Goal: Navigation & Orientation: Understand site structure

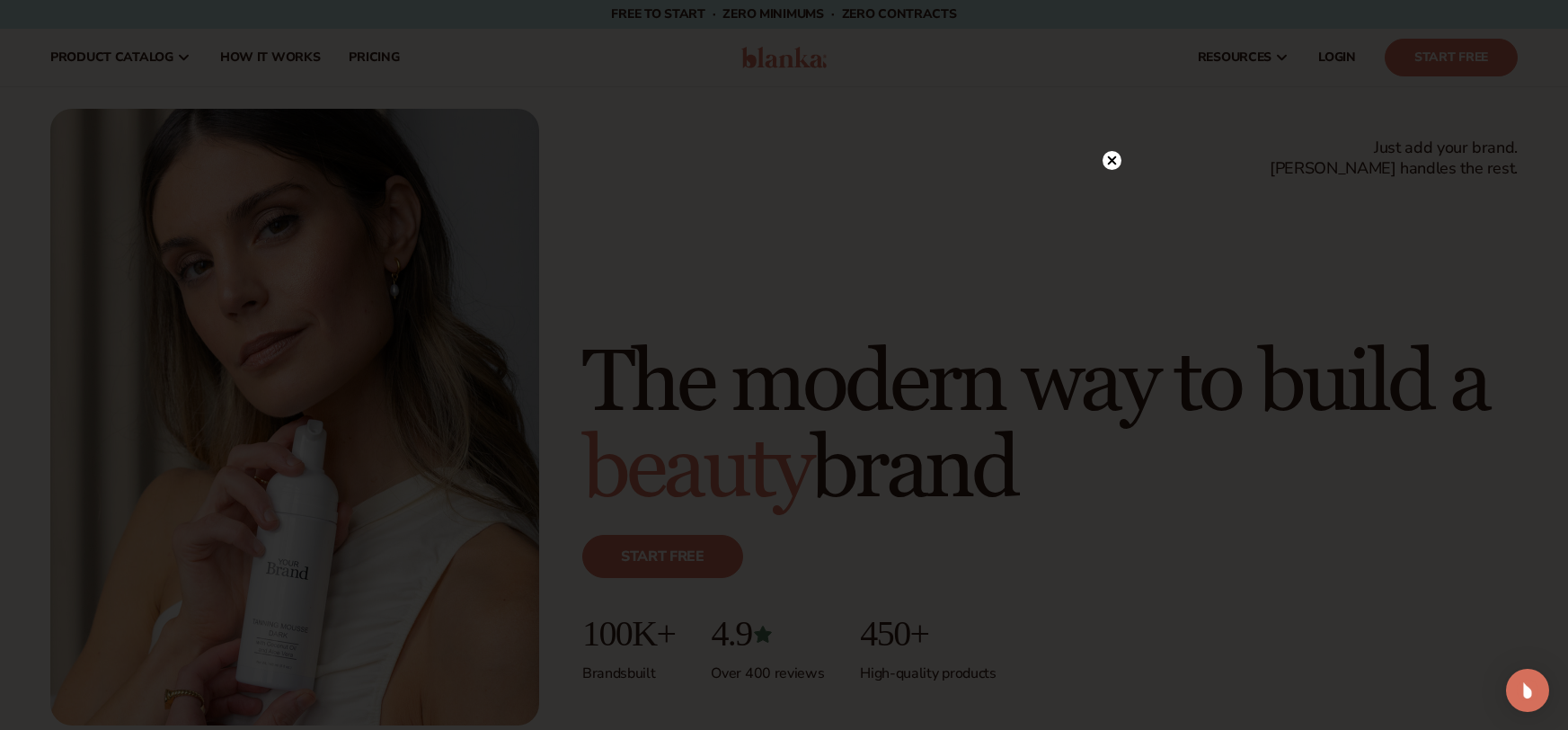
click at [1110, 160] on icon at bounding box center [1112, 160] width 9 height 9
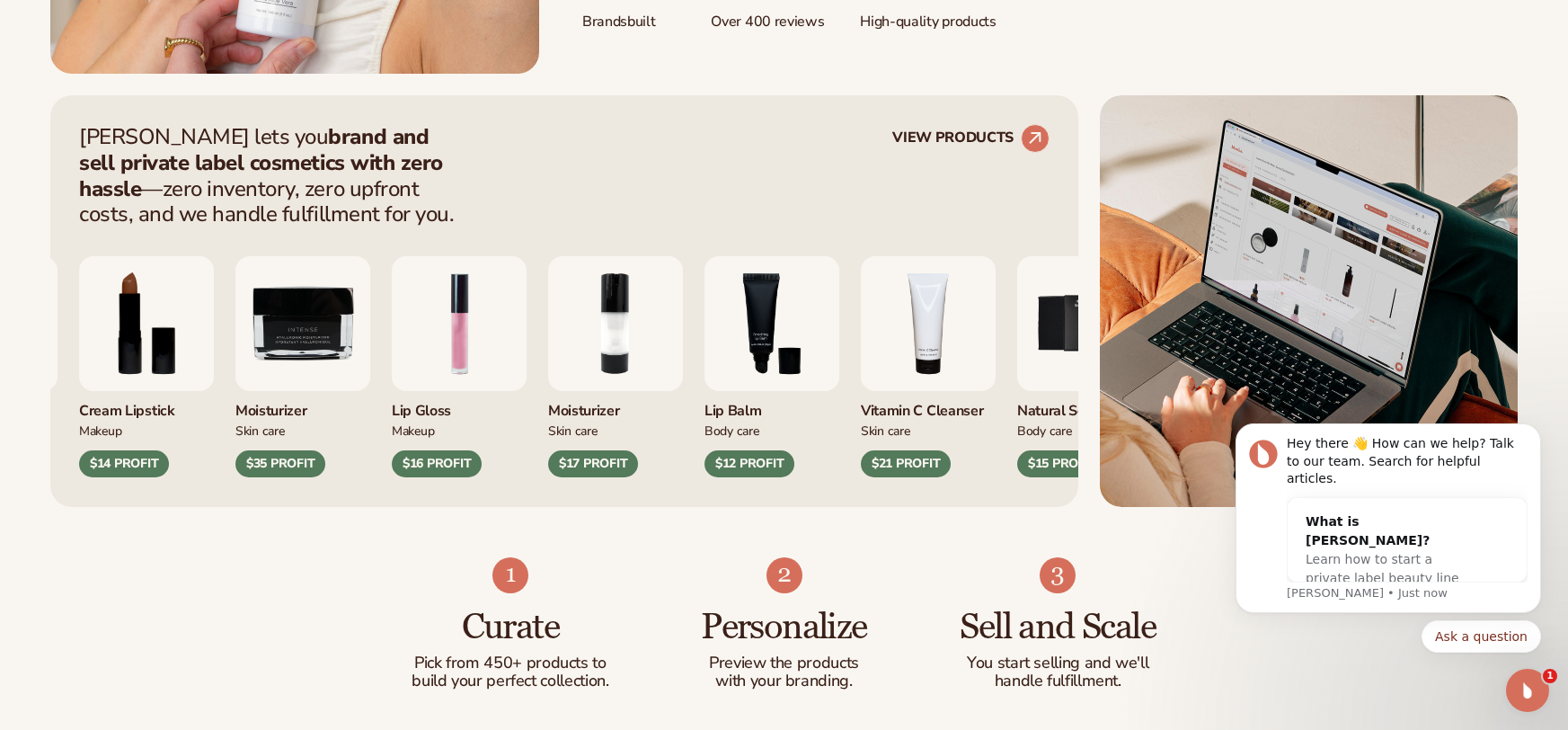
scroll to position [653, 0]
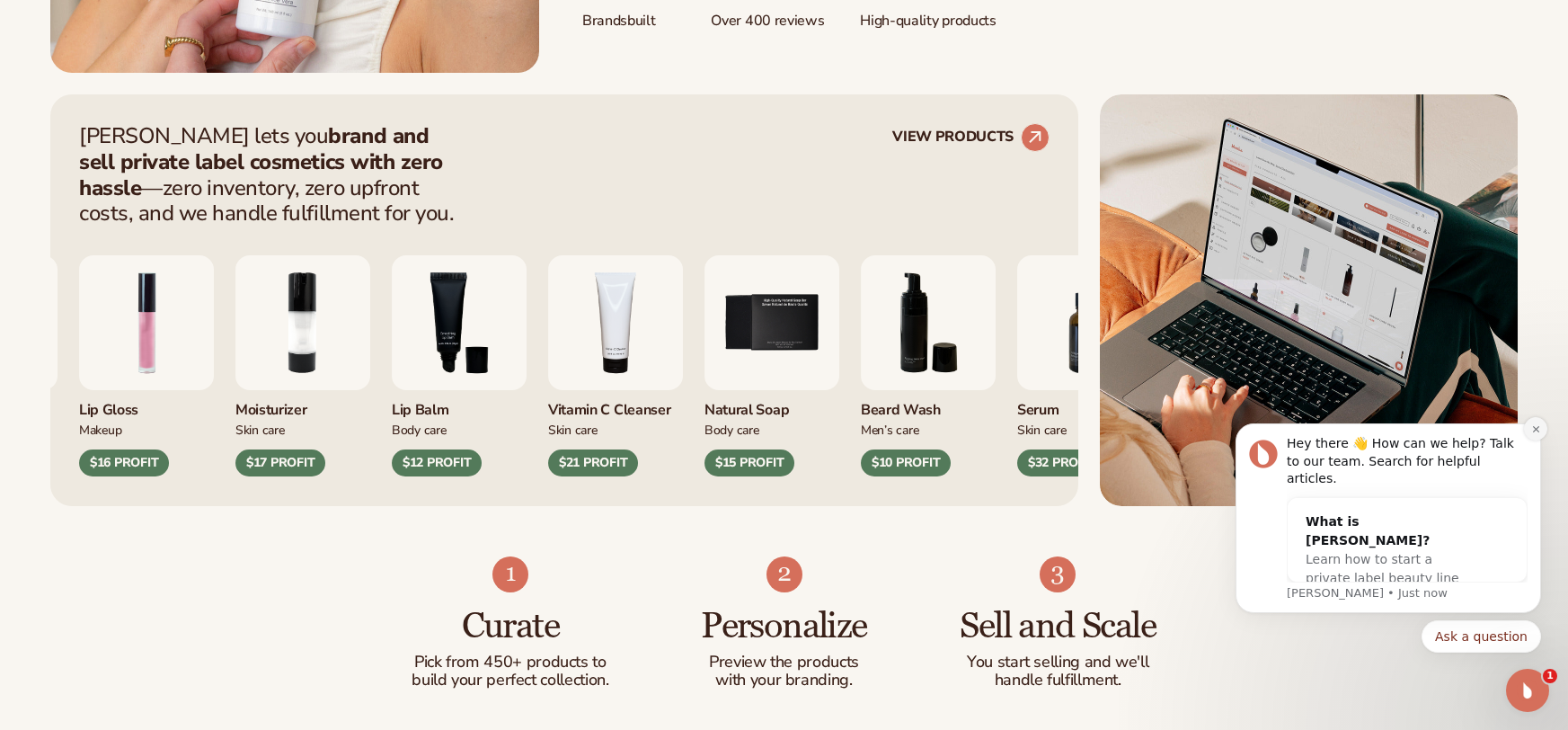
click at [1539, 434] on icon "Dismiss notification" at bounding box center [1536, 429] width 9 height 9
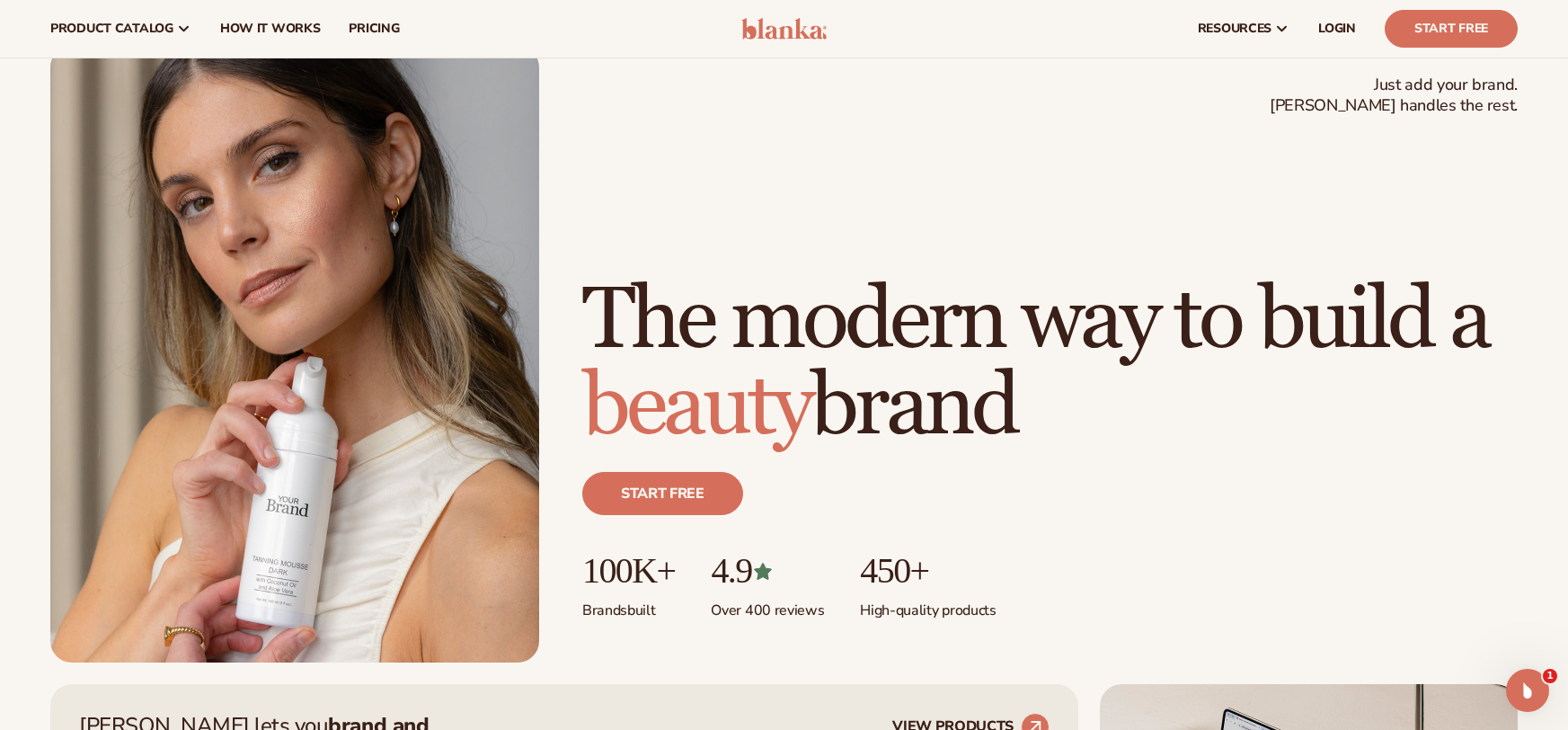
scroll to position [0, 0]
